Goal: Transaction & Acquisition: Purchase product/service

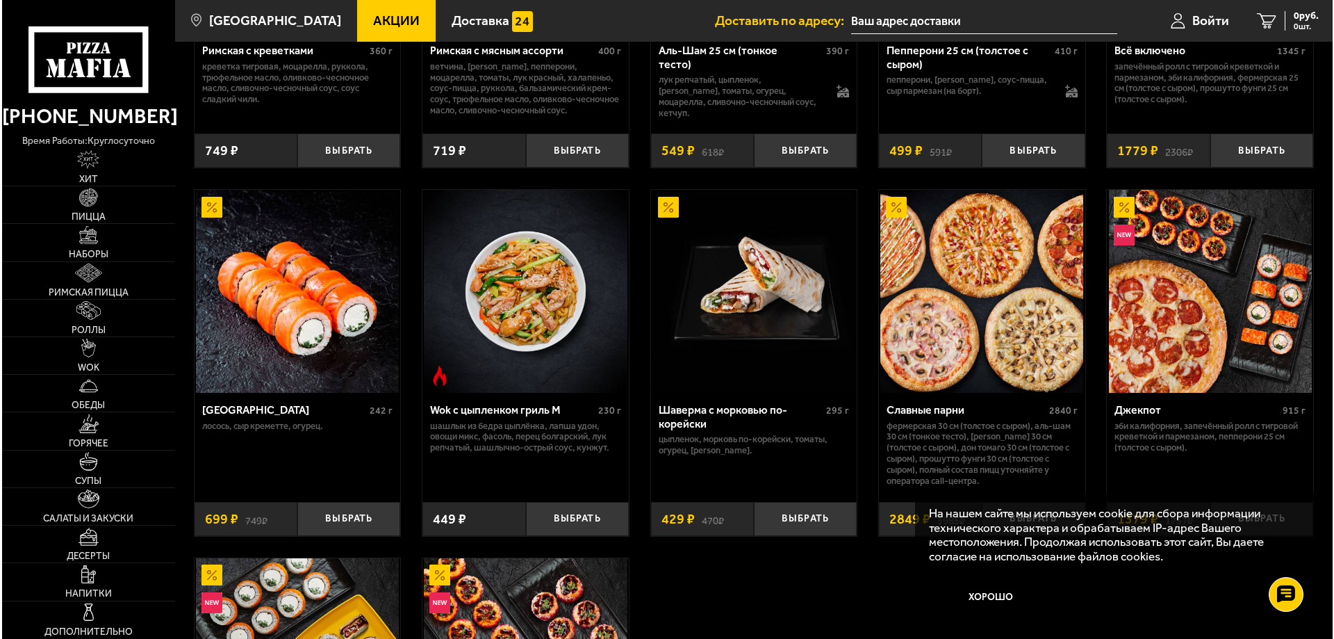
scroll to position [764, 0]
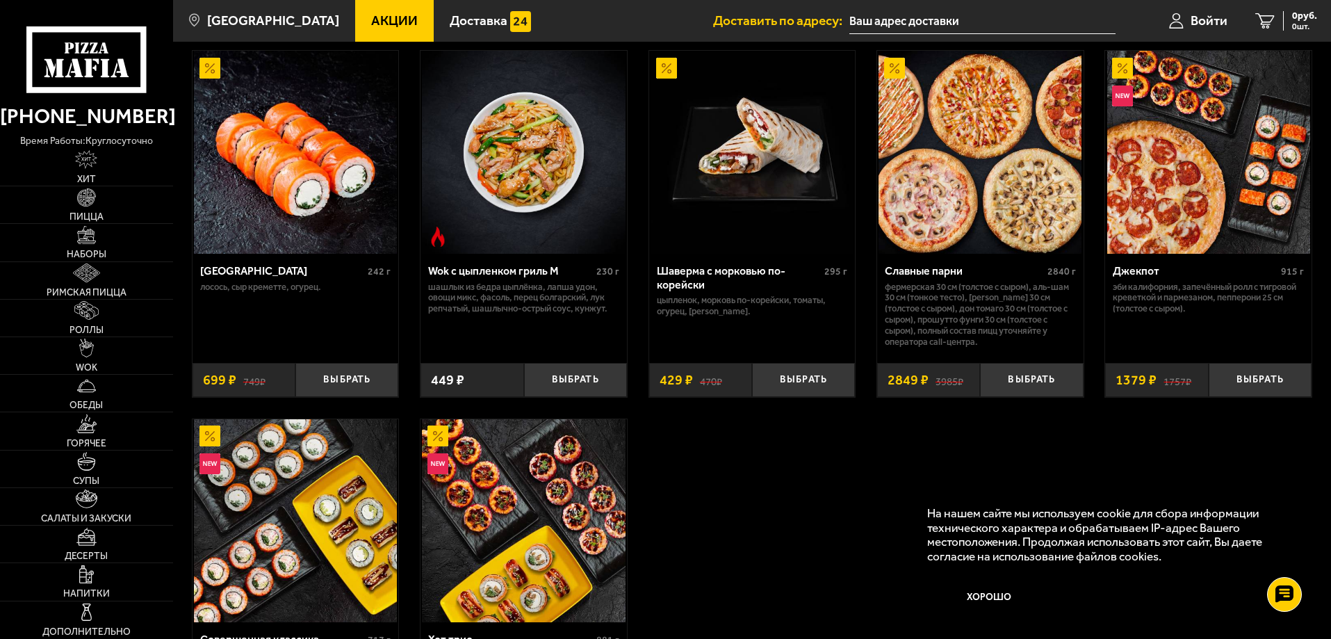
click at [919, 186] on img at bounding box center [979, 152] width 203 height 203
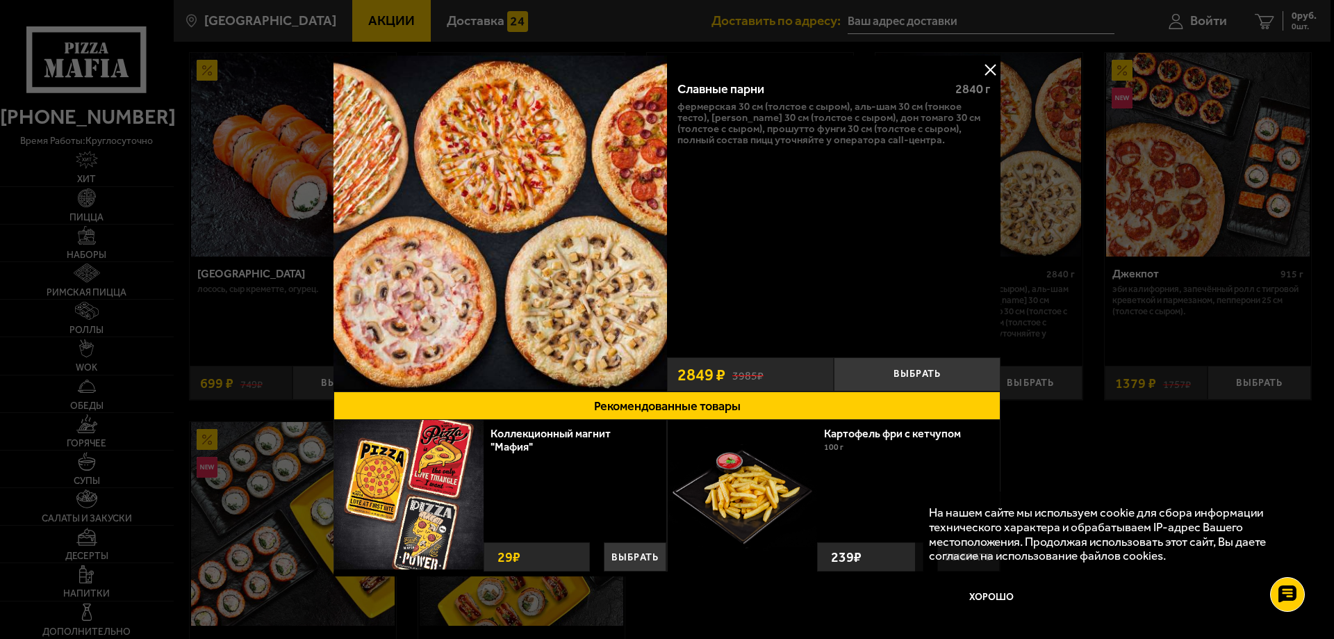
click at [983, 67] on button at bounding box center [990, 69] width 21 height 21
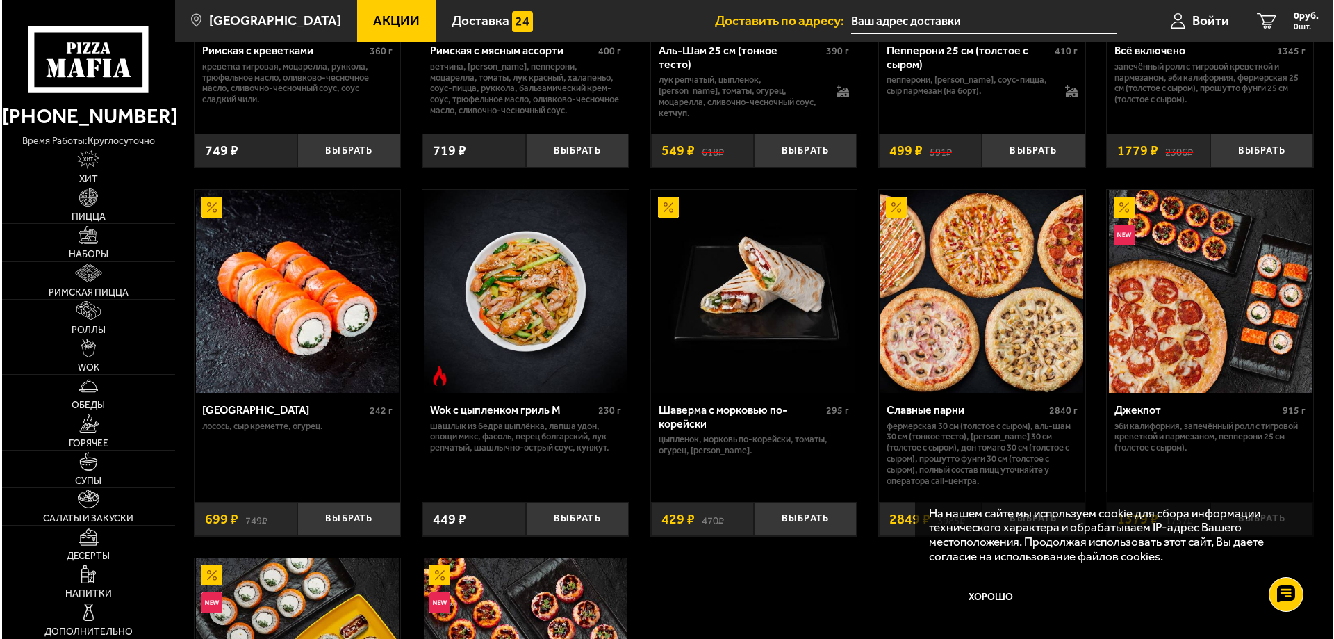
scroll to position [556, 0]
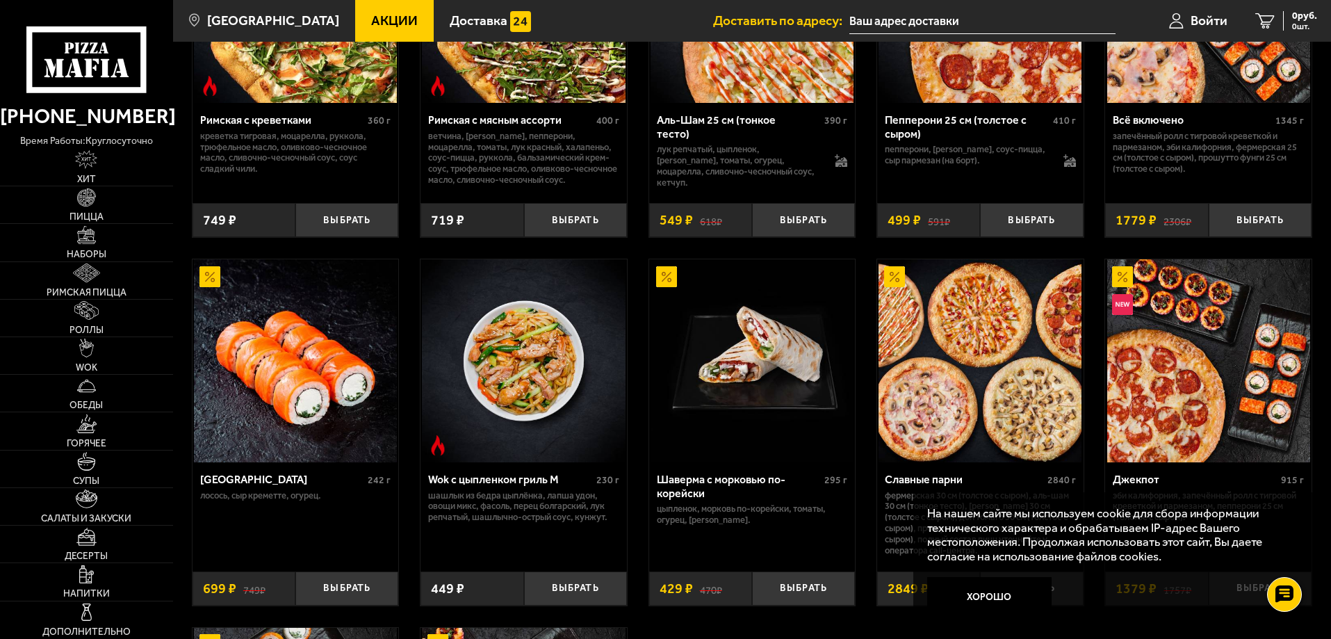
click at [921, 480] on div "Славные парни" at bounding box center [964, 479] width 159 height 13
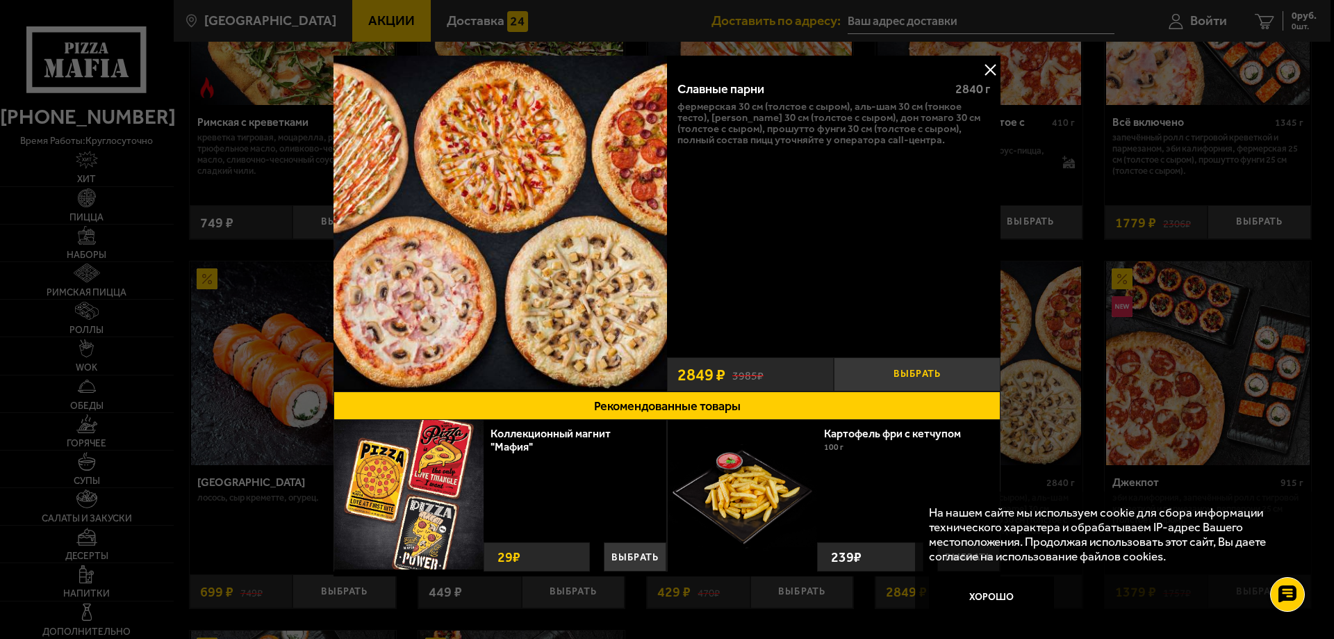
click at [895, 373] on button "Выбрать" at bounding box center [917, 374] width 167 height 34
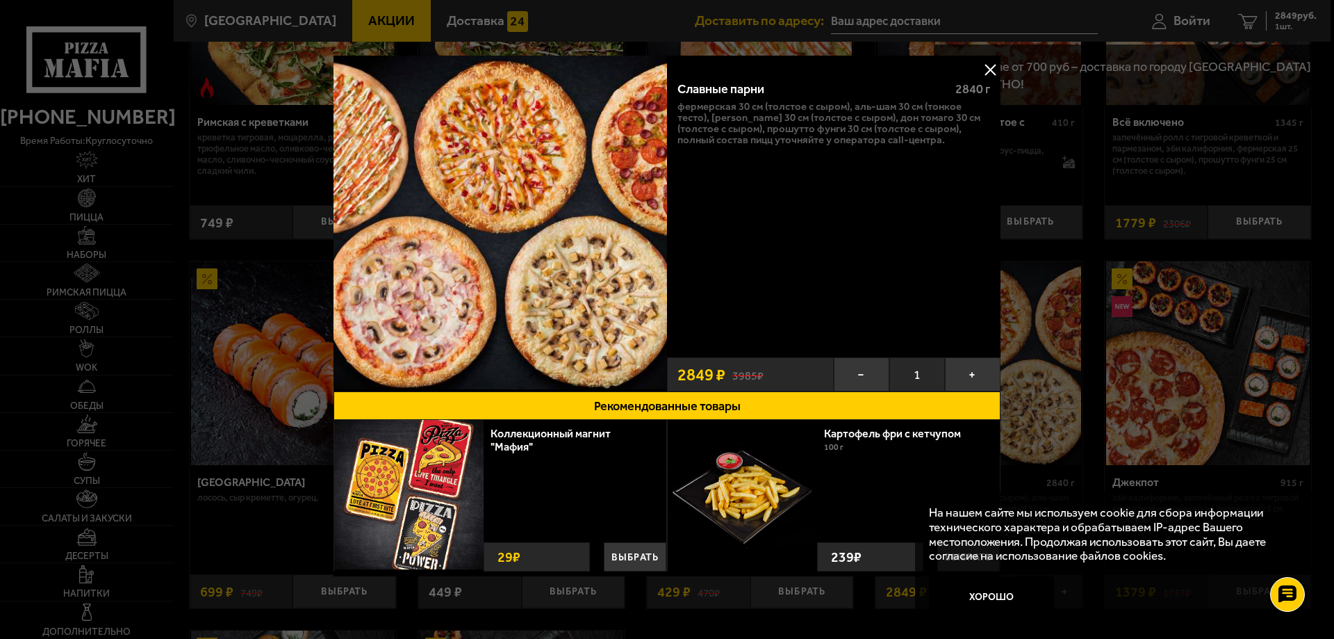
click at [983, 67] on button at bounding box center [990, 69] width 21 height 21
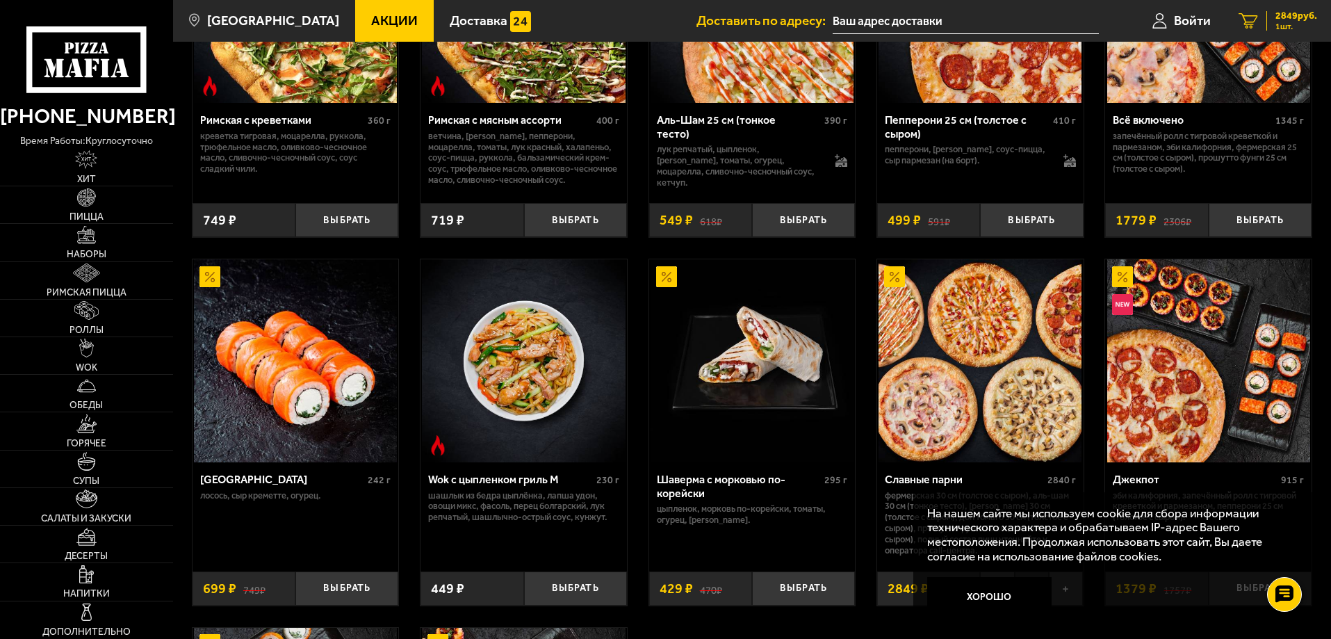
click at [1299, 19] on span "2849 руб." at bounding box center [1296, 16] width 42 height 10
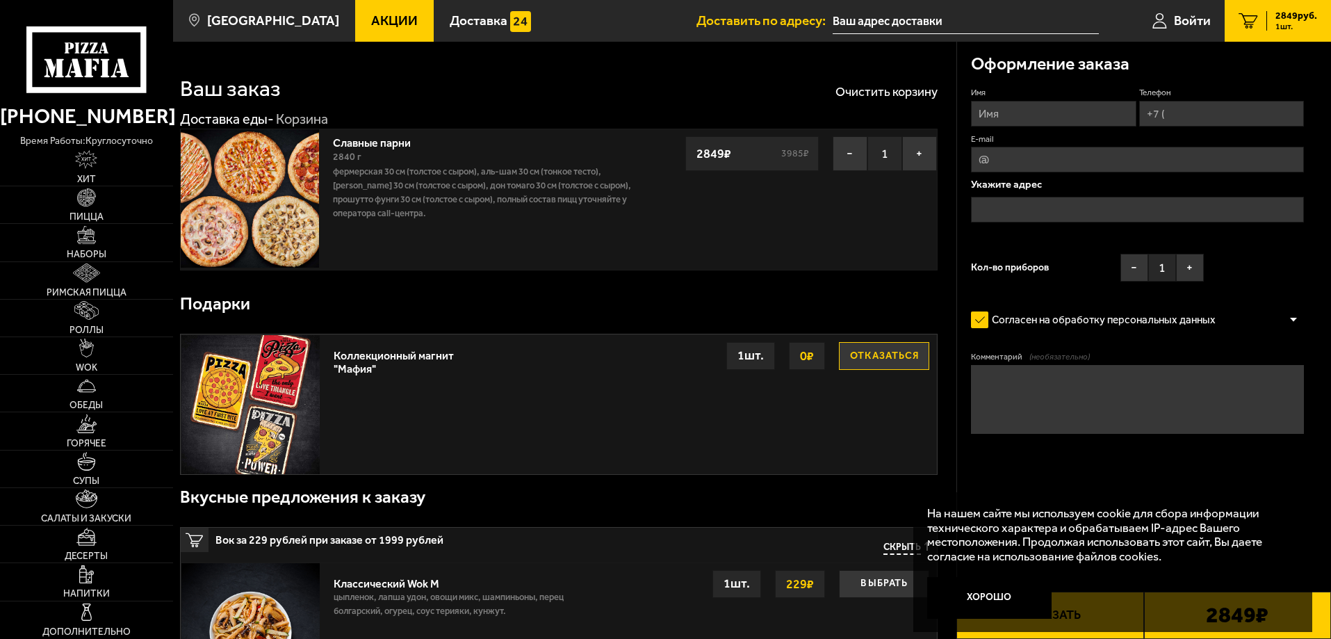
scroll to position [139, 0]
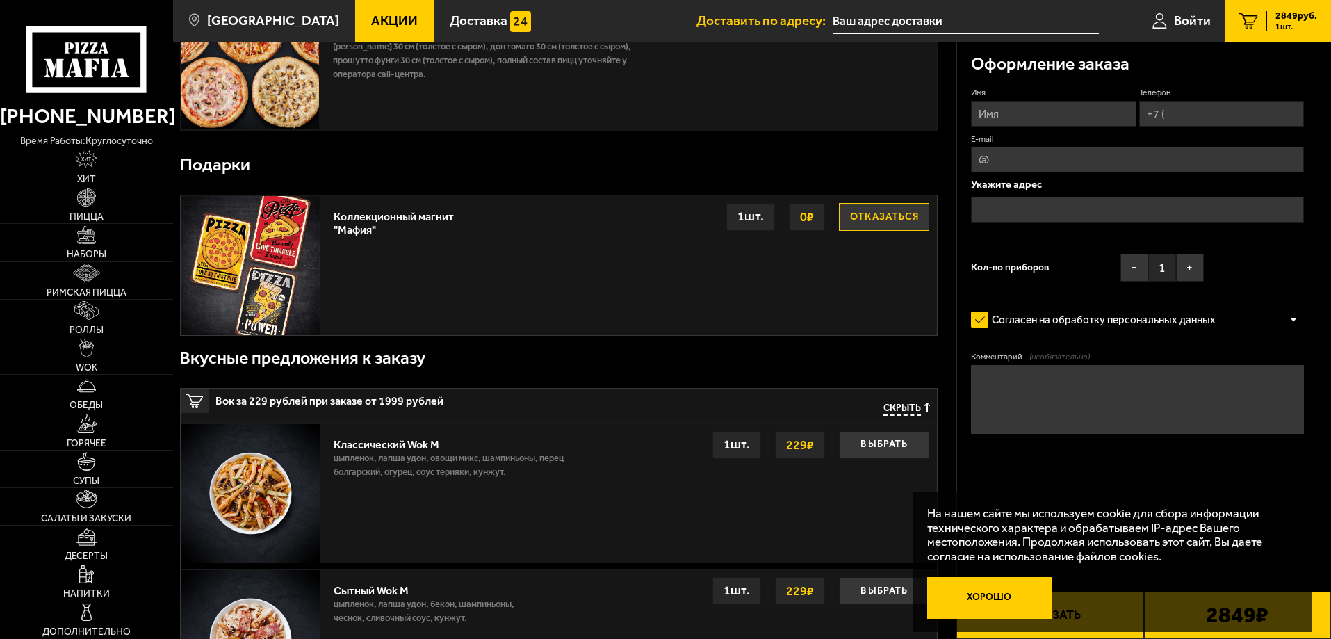
click at [1007, 594] on button "Хорошо" at bounding box center [989, 598] width 125 height 42
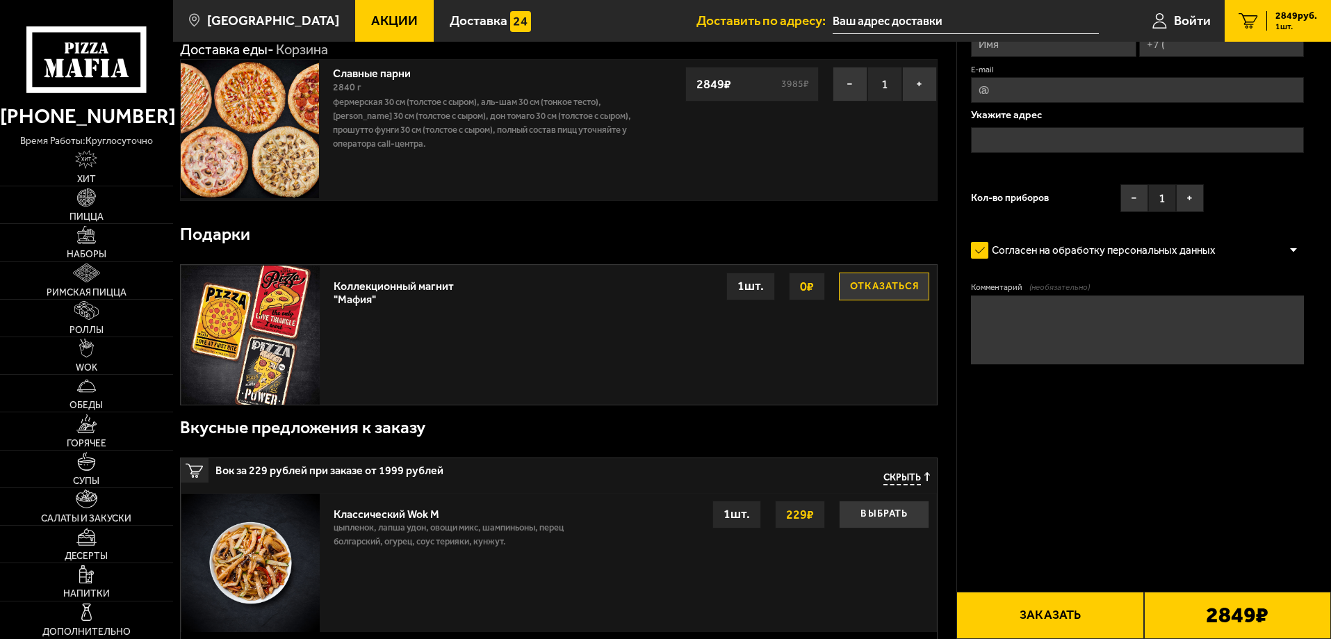
scroll to position [0, 0]
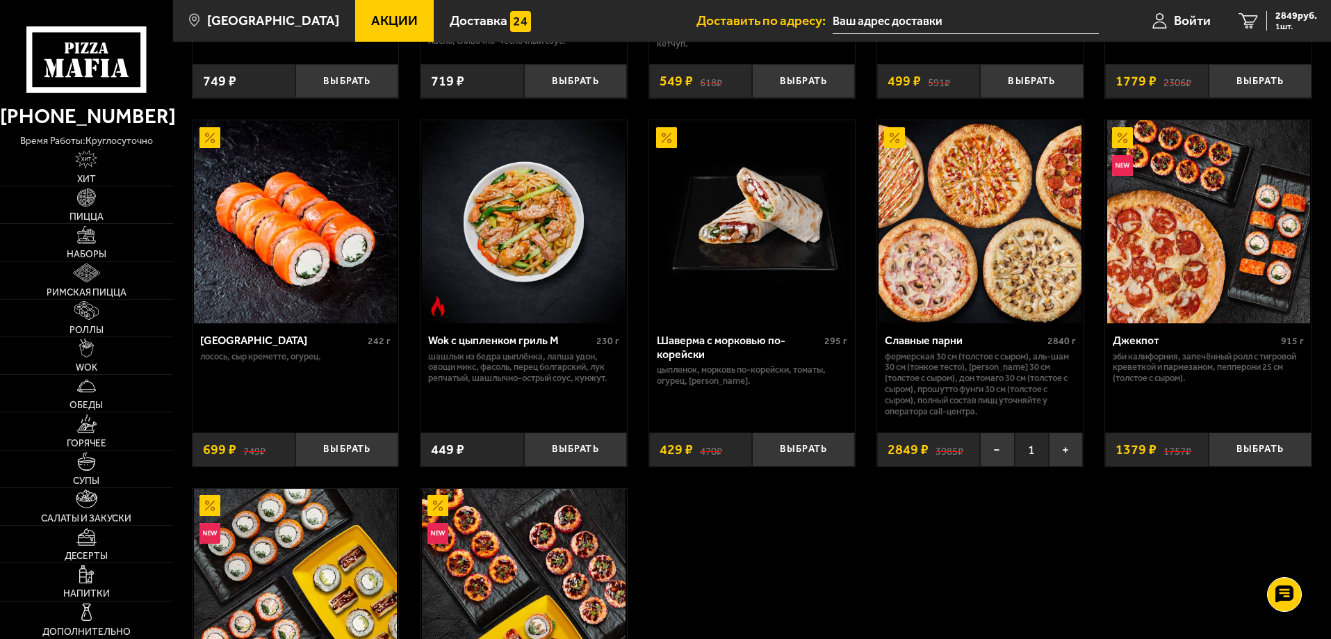
scroll to position [834, 0]
